Goal: Find specific page/section: Find specific page/section

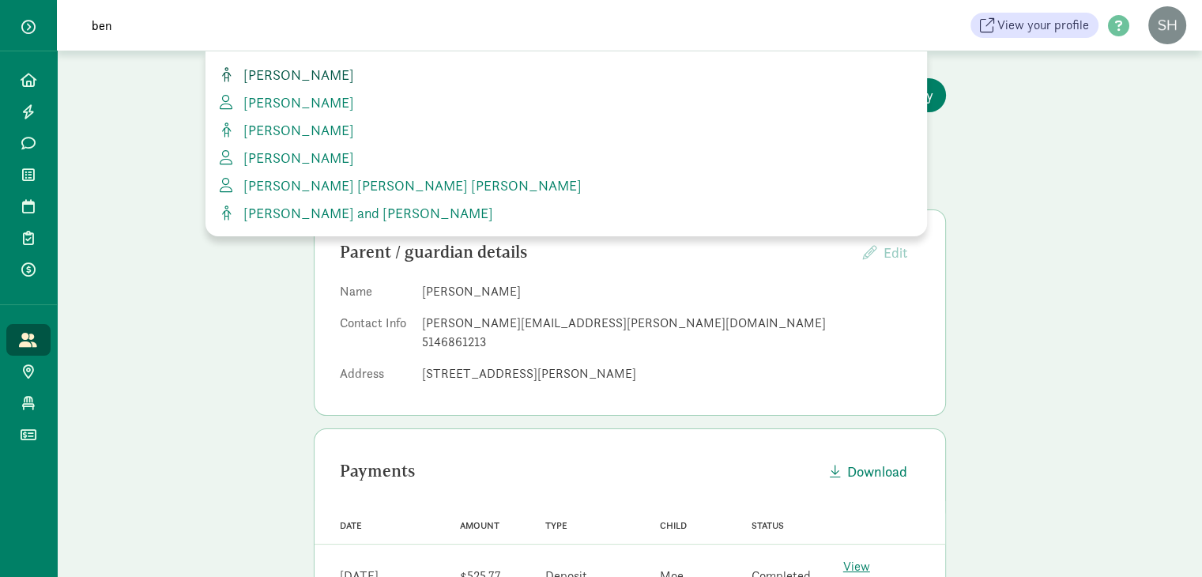
type input "ben"
click at [280, 73] on span "[PERSON_NAME]" at bounding box center [295, 75] width 117 height 18
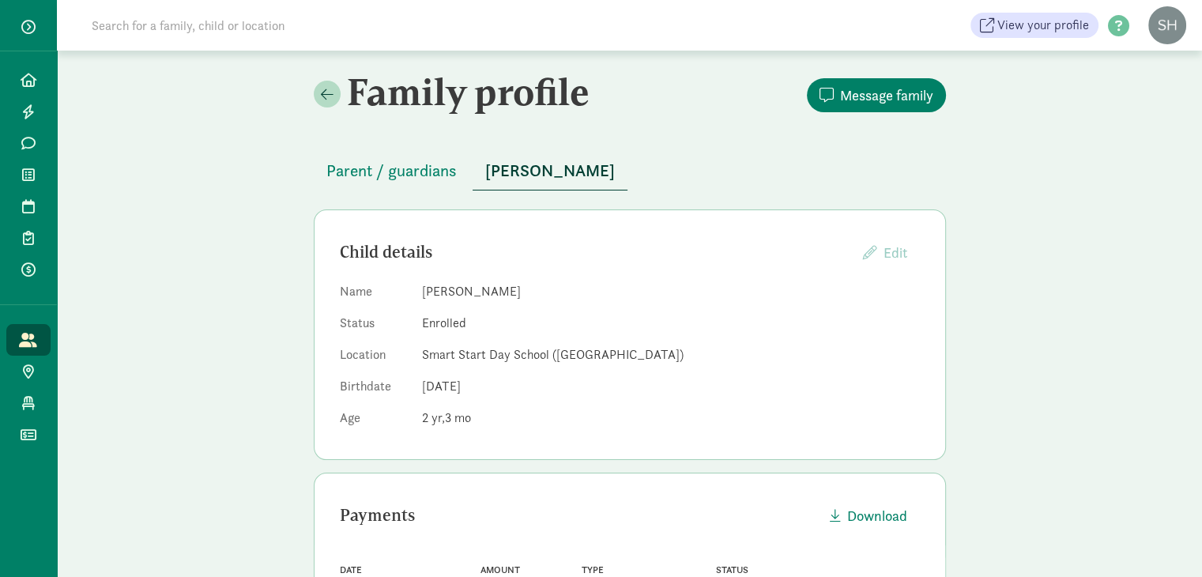
click at [382, 32] on input at bounding box center [303, 25] width 443 height 32
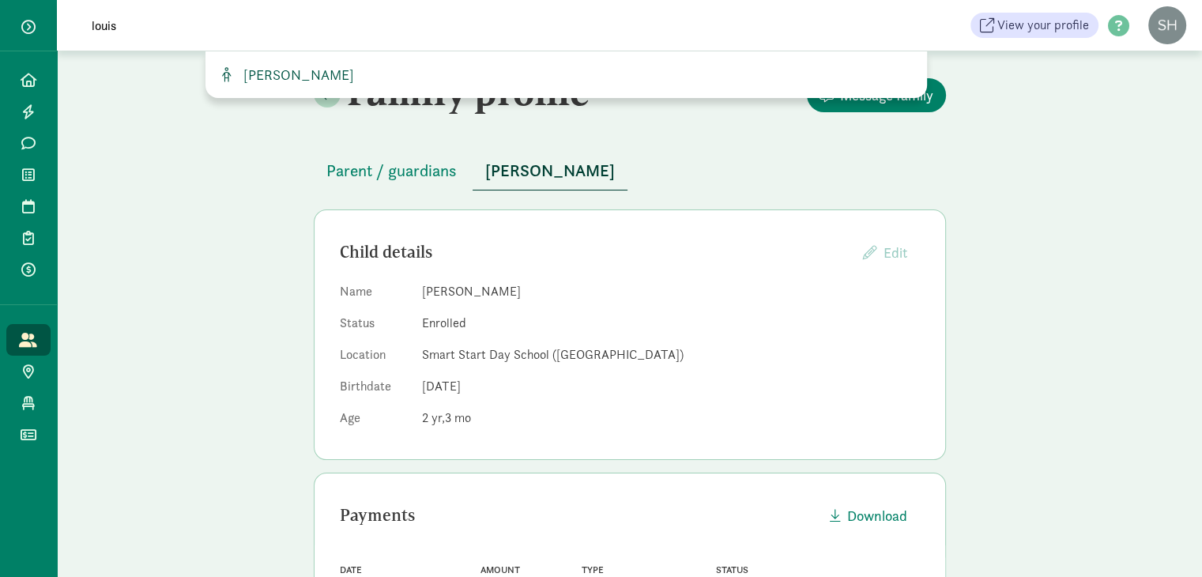
type input "louis"
click at [288, 70] on span "Louis Arslanian" at bounding box center [295, 75] width 117 height 18
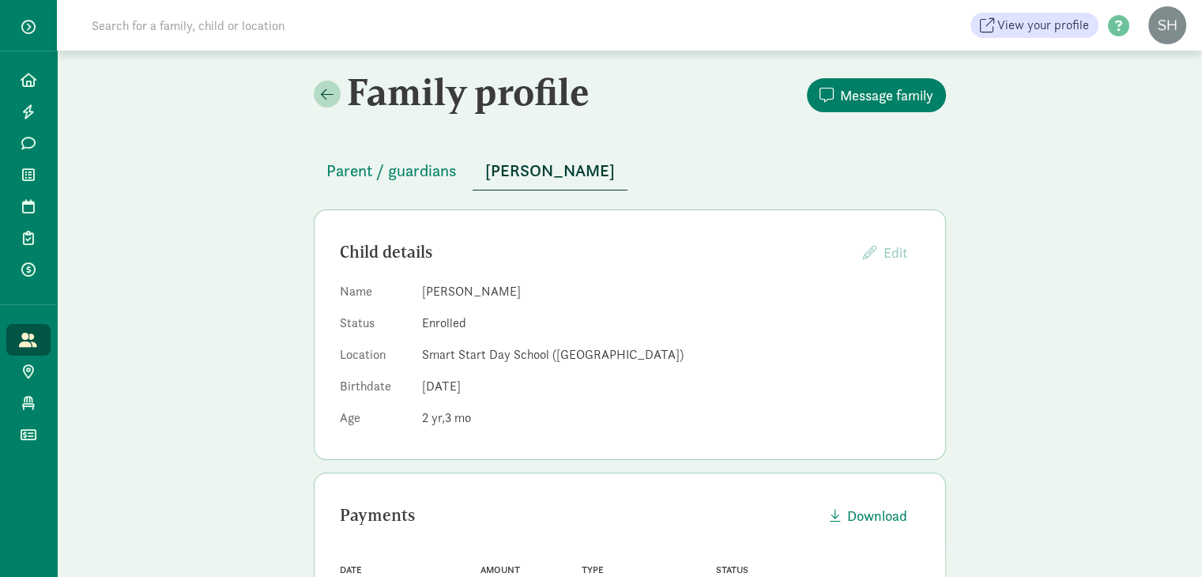
click at [312, 28] on input at bounding box center [303, 25] width 443 height 32
type input "M"
click at [273, 28] on input at bounding box center [303, 25] width 443 height 32
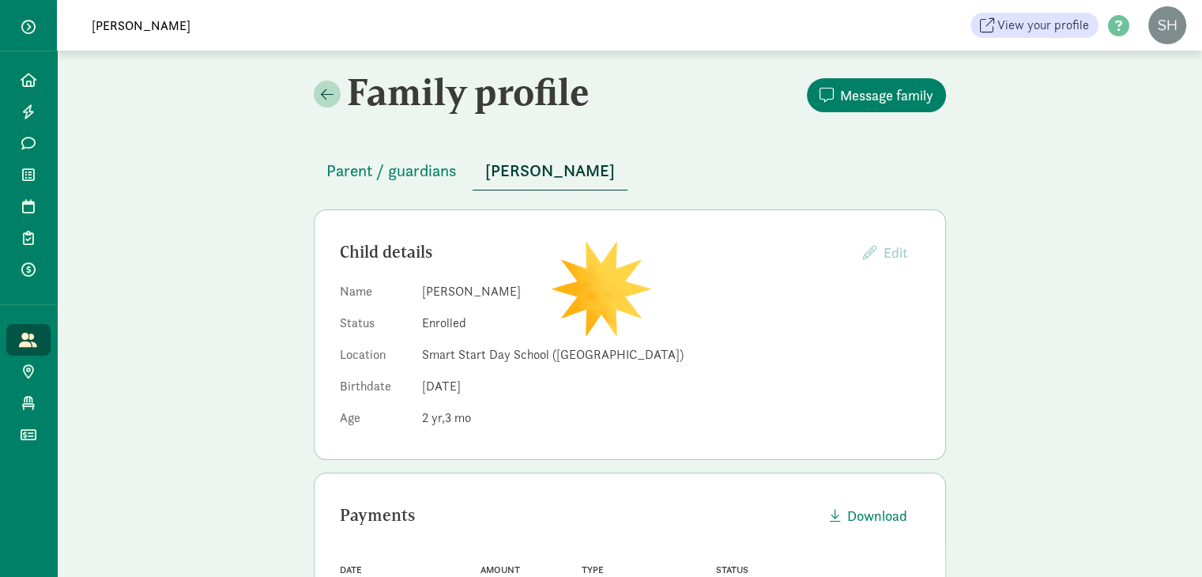
type input "bishop"
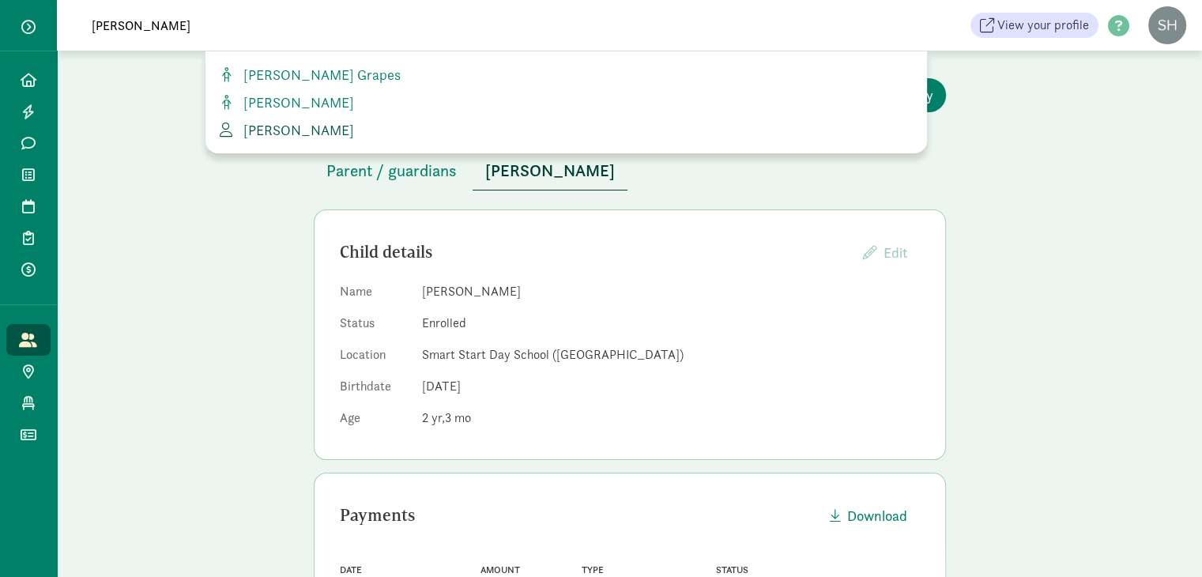
click at [295, 123] on span "VICTORIA BISHOP" at bounding box center [295, 130] width 117 height 18
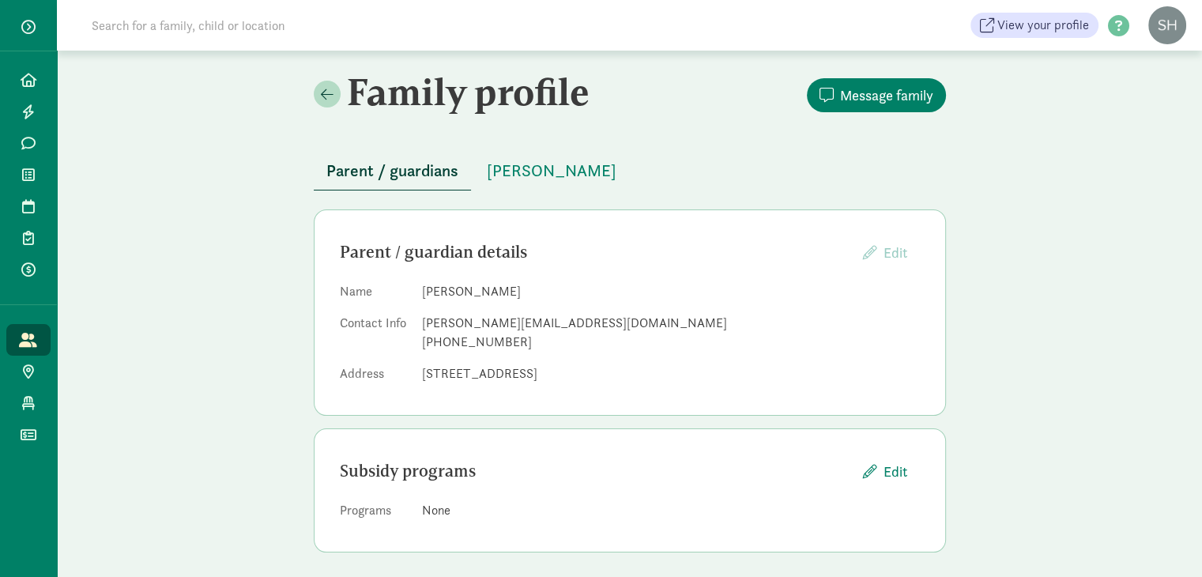
click at [361, 36] on input at bounding box center [303, 25] width 443 height 32
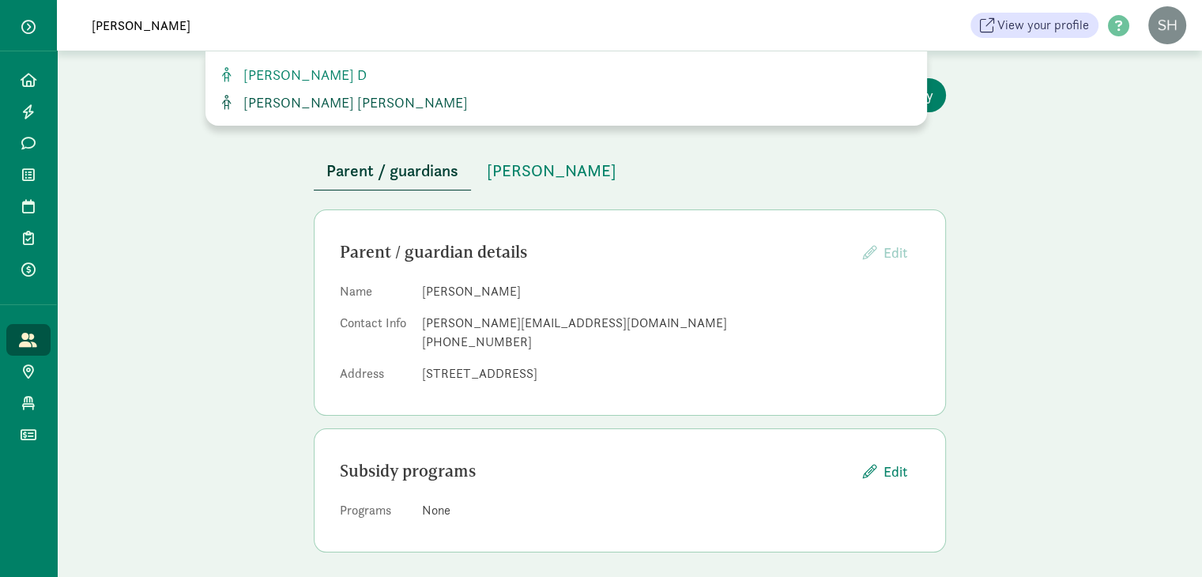
type input "flynn"
click at [341, 110] on link "Flynn Duranleau" at bounding box center [566, 102] width 696 height 21
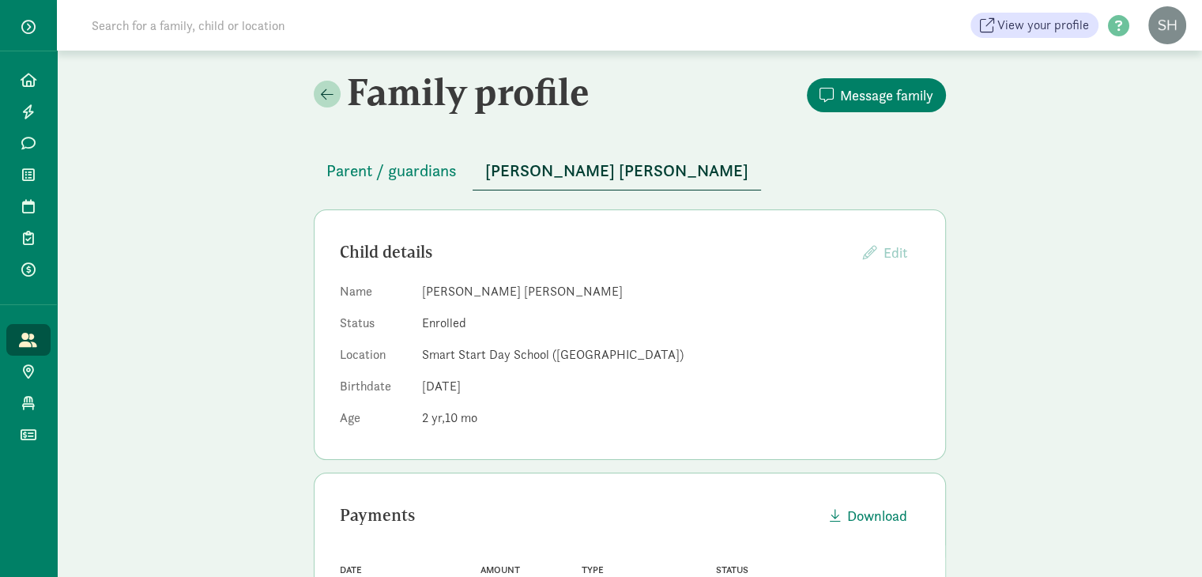
click at [463, 22] on input at bounding box center [303, 25] width 443 height 32
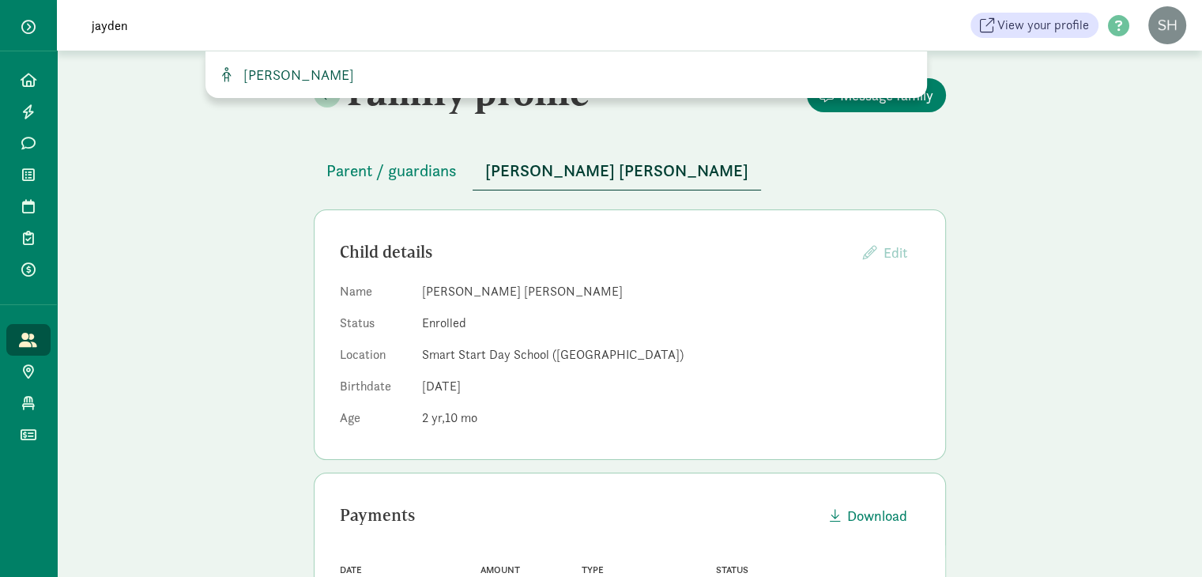
type input "jayden"
click at [307, 72] on span "[PERSON_NAME]" at bounding box center [295, 75] width 117 height 18
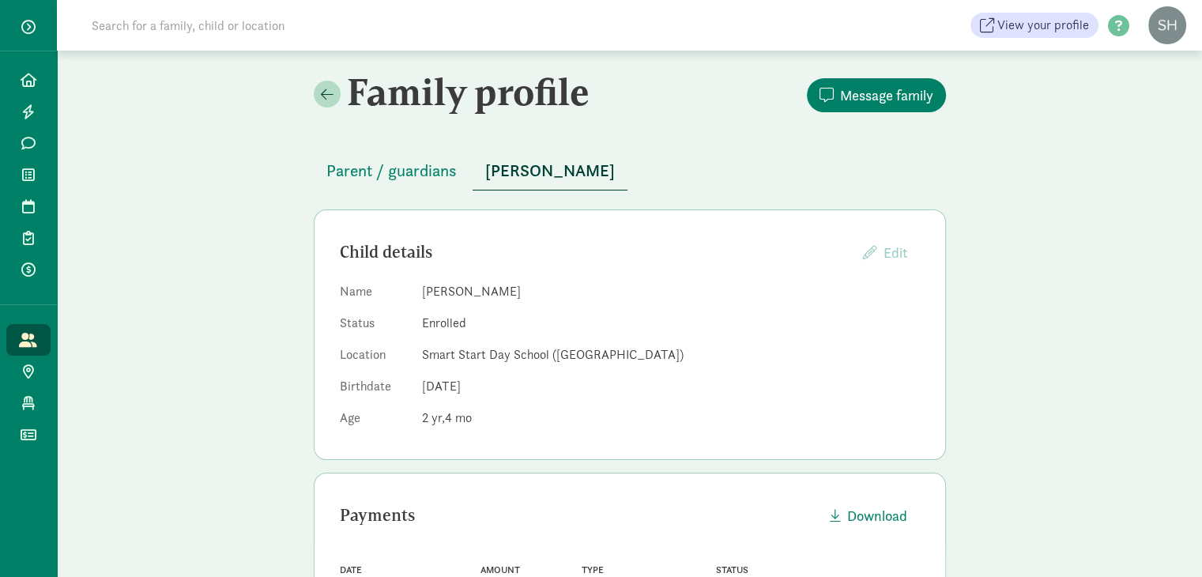
click at [454, 31] on input at bounding box center [303, 25] width 443 height 32
type input "moe"
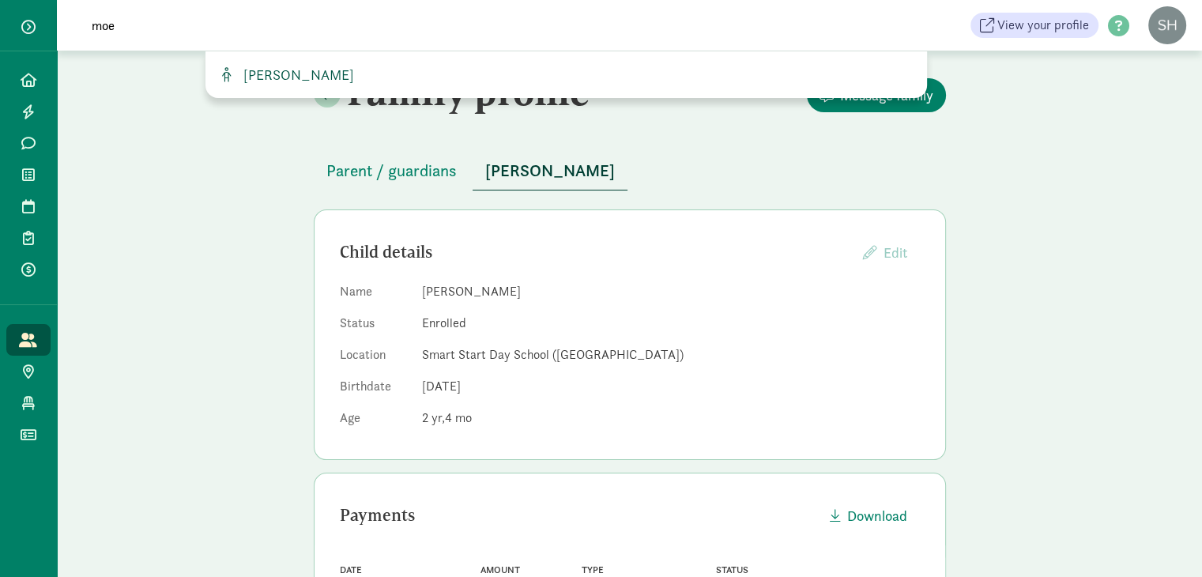
click at [335, 68] on span "[PERSON_NAME]" at bounding box center [295, 75] width 117 height 18
